Goal: Find specific page/section: Find specific page/section

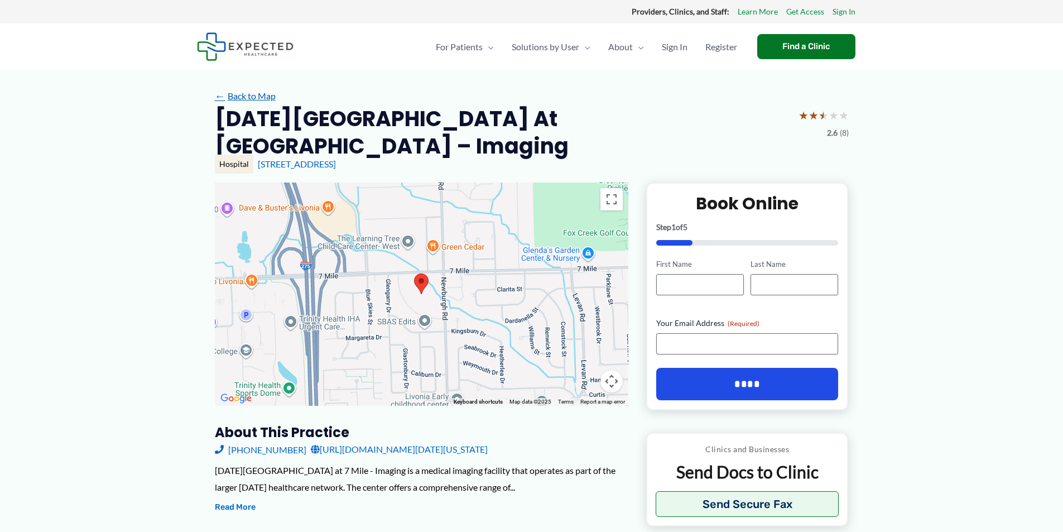
click at [260, 98] on link "← Back to Map" at bounding box center [245, 96] width 61 height 17
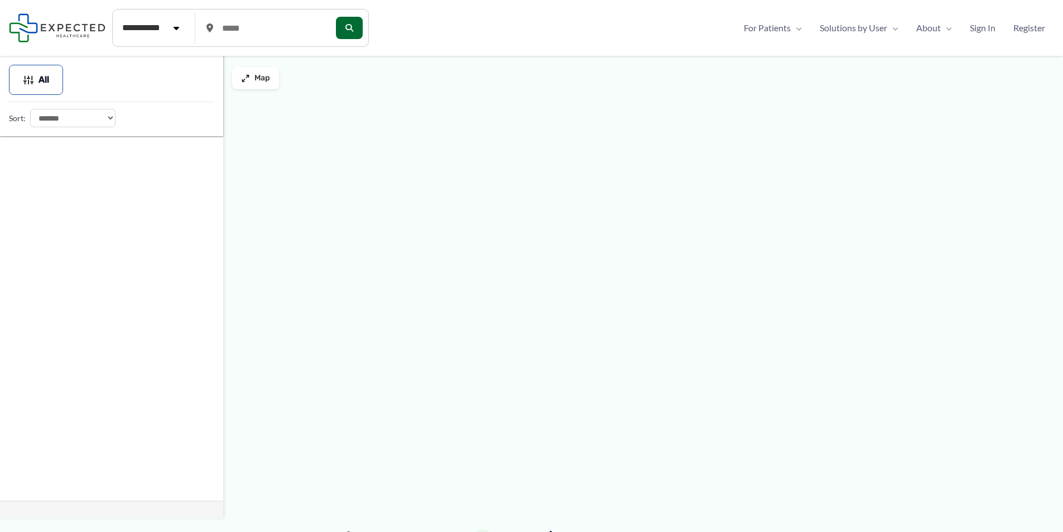
type input "*****"
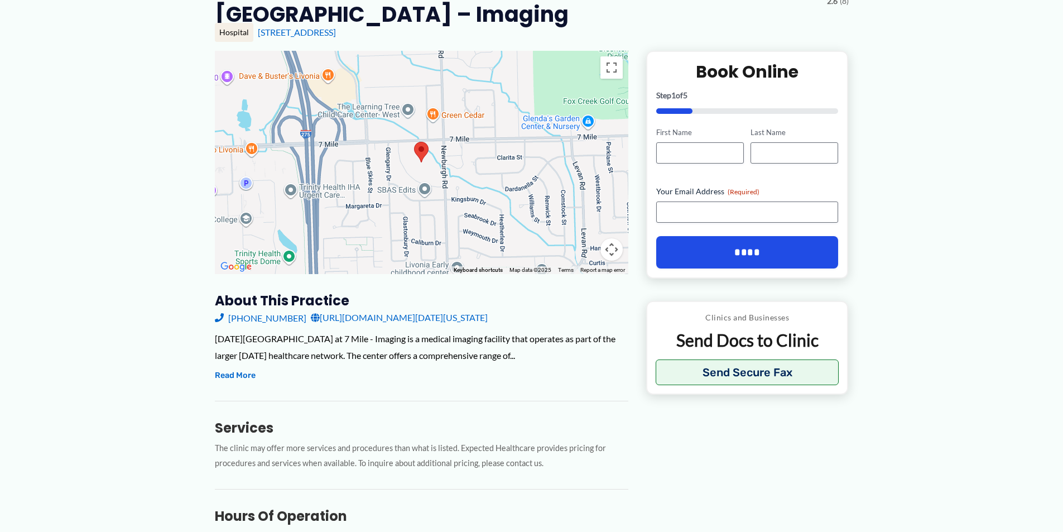
scroll to position [112, 0]
